Goal: Task Accomplishment & Management: Use online tool/utility

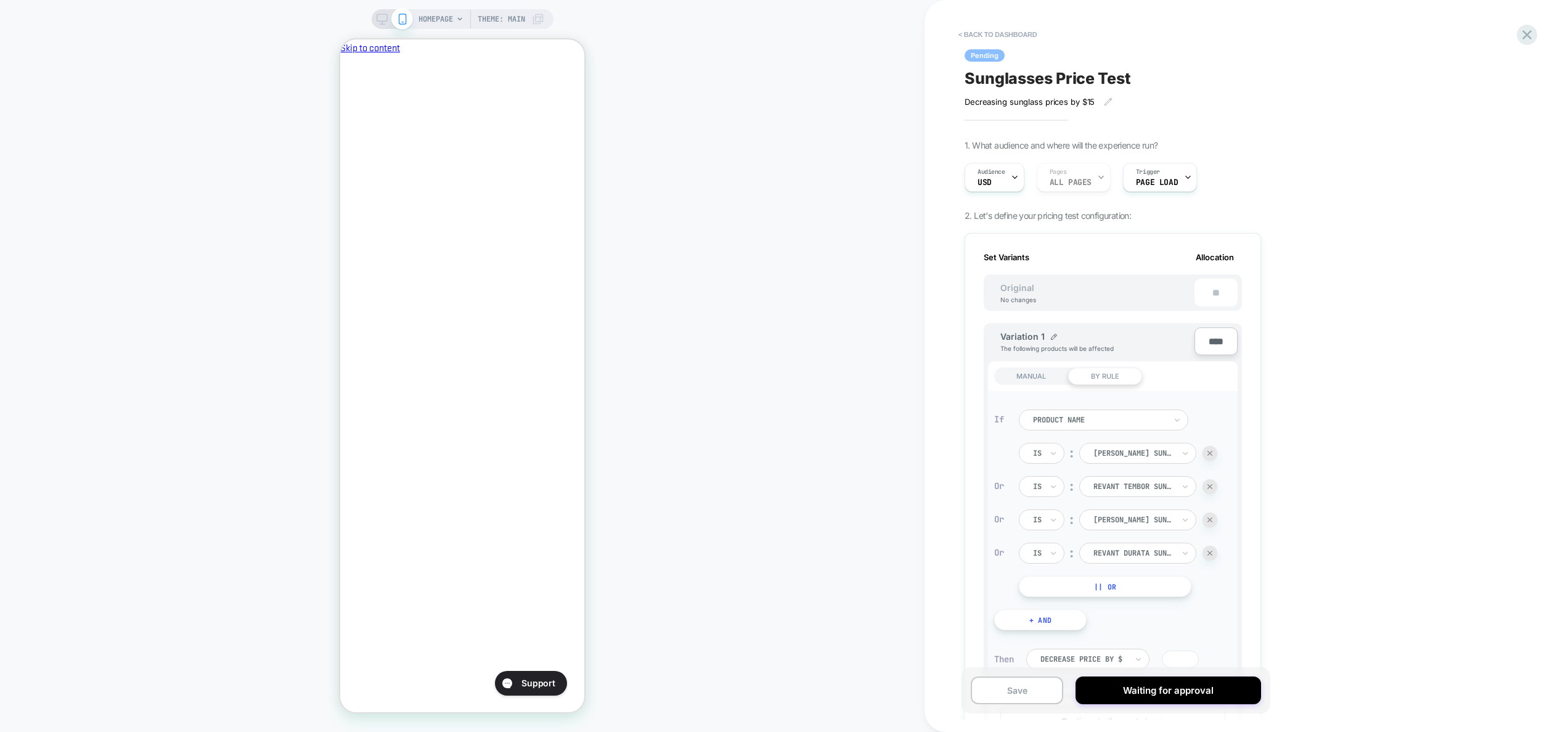
scroll to position [0, 212]
click at [992, 29] on button "< back to dashboard" at bounding box center [998, 34] width 91 height 20
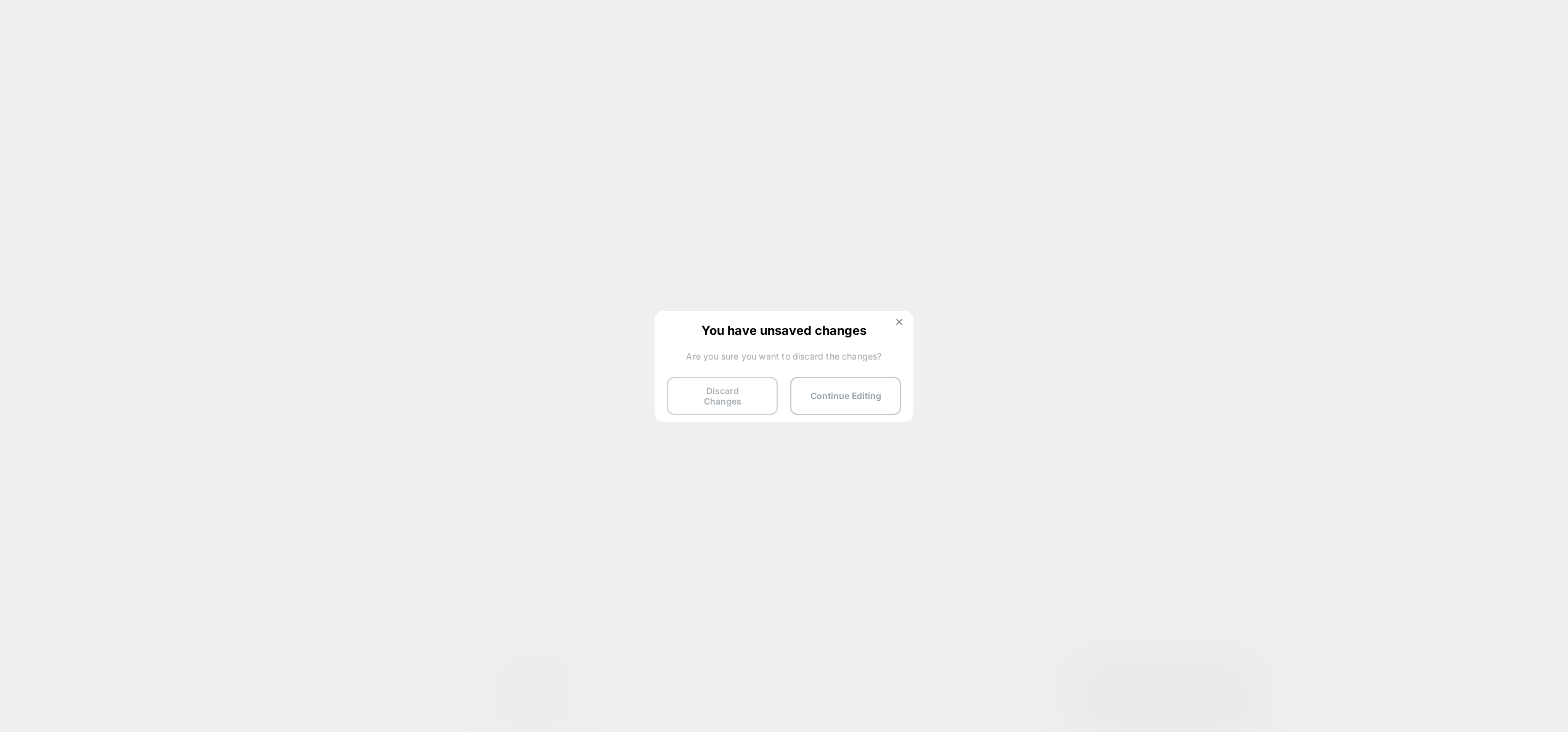
click at [746, 398] on button "Discard Changes" at bounding box center [722, 396] width 111 height 38
